Goal: Task Accomplishment & Management: Manage account settings

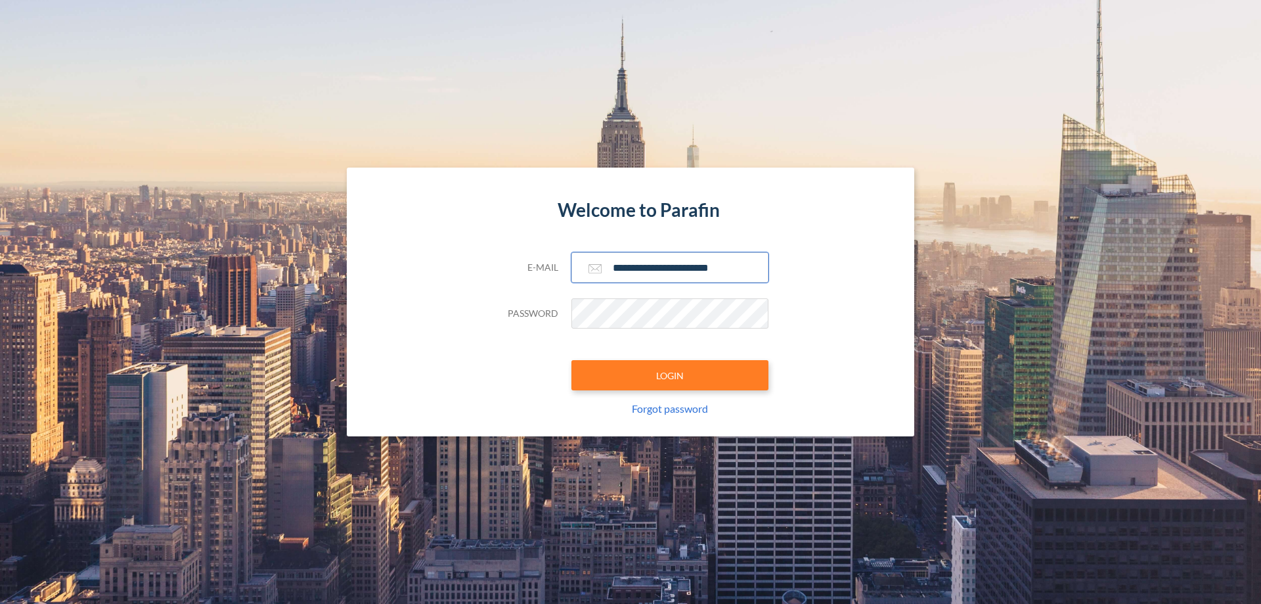
type input "**********"
click at [670, 375] on button "LOGIN" at bounding box center [669, 375] width 197 height 30
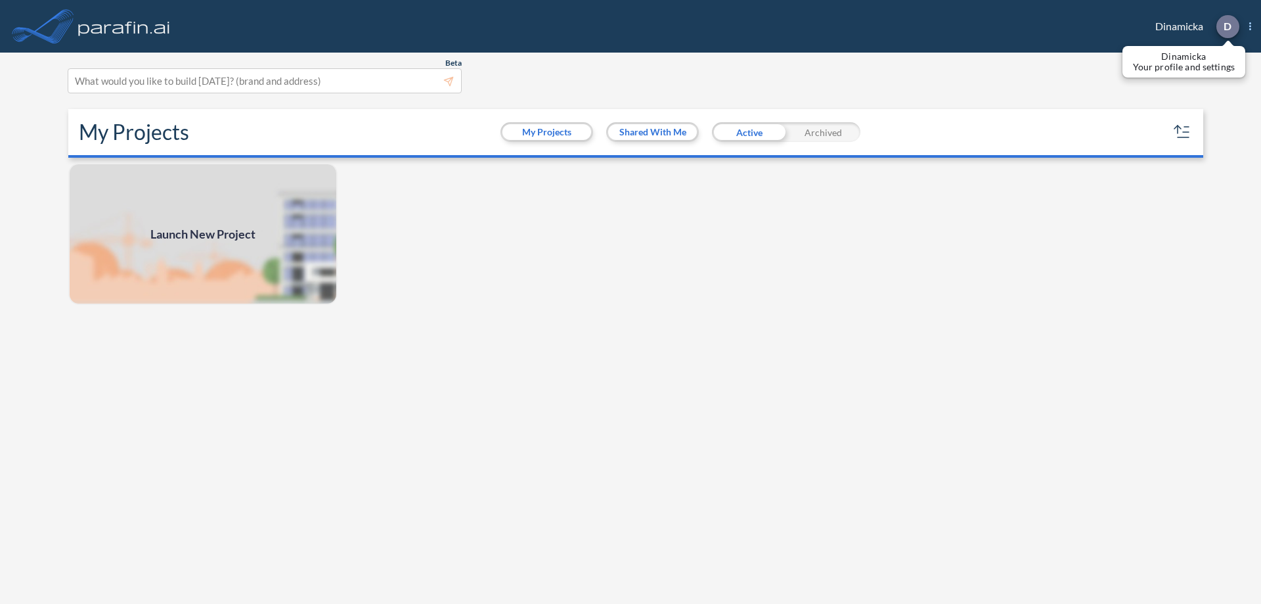
click at [1227, 26] on p "D" at bounding box center [1228, 26] width 8 height 12
